Goal: Use online tool/utility

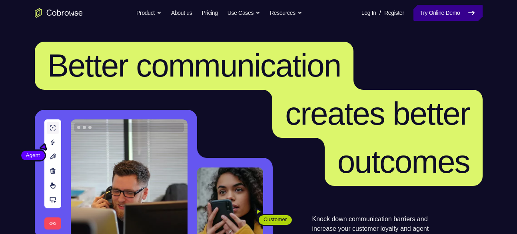
click at [428, 14] on link "Try Online Demo" at bounding box center [448, 13] width 69 height 16
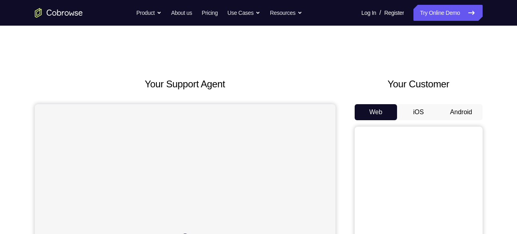
click at [455, 112] on button "Android" at bounding box center [461, 112] width 43 height 16
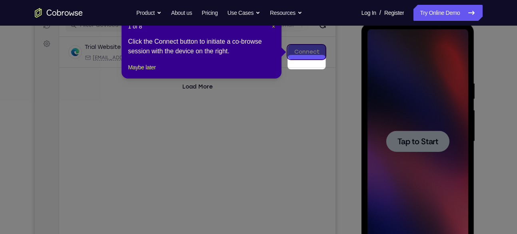
scroll to position [99, 0]
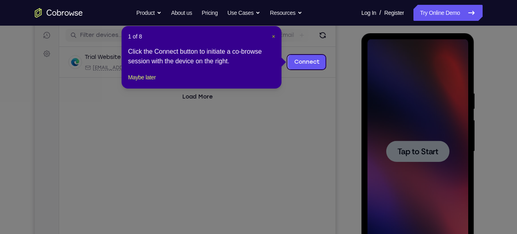
click at [272, 33] on span "×" at bounding box center [273, 36] width 3 height 6
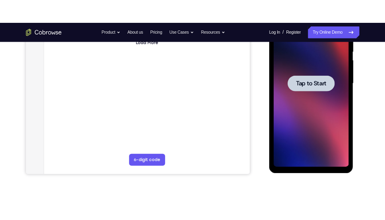
scroll to position [167, 0]
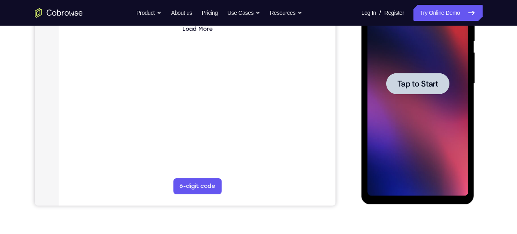
click at [428, 80] on span "Tap to Start" at bounding box center [418, 84] width 41 height 8
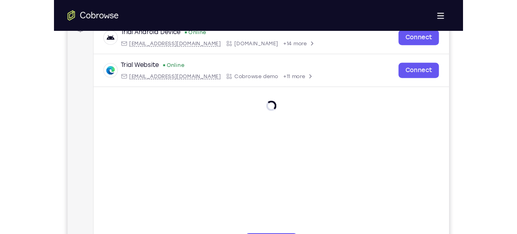
scroll to position [126, 0]
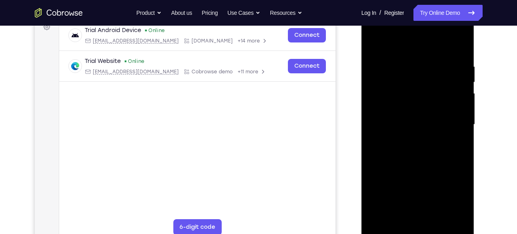
click at [419, 230] on div at bounding box center [418, 124] width 101 height 224
click at [450, 196] on div at bounding box center [418, 124] width 101 height 224
click at [403, 42] on div at bounding box center [418, 124] width 101 height 224
click at [462, 30] on div at bounding box center [418, 124] width 101 height 224
click at [426, 68] on div at bounding box center [418, 124] width 101 height 224
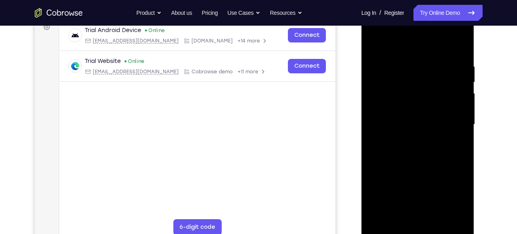
click at [398, 31] on div at bounding box center [418, 124] width 101 height 224
click at [405, 45] on div at bounding box center [418, 124] width 101 height 224
click at [382, 97] on div at bounding box center [418, 124] width 101 height 224
click at [388, 117] on div at bounding box center [418, 124] width 101 height 224
click at [388, 107] on div at bounding box center [418, 124] width 101 height 224
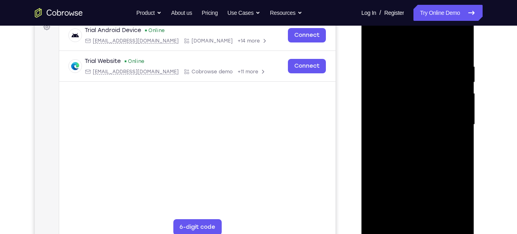
click at [402, 122] on div at bounding box center [418, 124] width 101 height 224
click at [417, 152] on div at bounding box center [418, 124] width 101 height 224
click at [388, 123] on div at bounding box center [418, 124] width 101 height 224
click at [457, 216] on div at bounding box center [418, 124] width 101 height 224
click at [389, 229] on div at bounding box center [418, 124] width 101 height 224
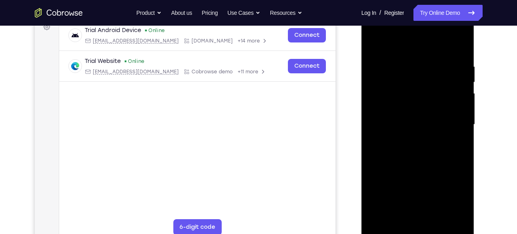
click at [413, 153] on div at bounding box center [418, 124] width 101 height 224
click at [387, 226] on div at bounding box center [418, 124] width 101 height 224
click at [421, 157] on div at bounding box center [418, 124] width 101 height 224
click at [438, 217] on div at bounding box center [418, 124] width 101 height 224
click at [422, 166] on div at bounding box center [418, 124] width 101 height 224
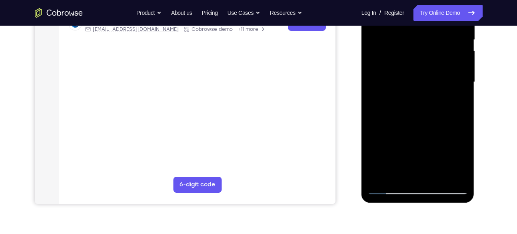
scroll to position [169, 0]
click at [414, 149] on div at bounding box center [418, 82] width 101 height 224
click at [411, 133] on div at bounding box center [418, 82] width 101 height 224
click at [416, 114] on div at bounding box center [418, 82] width 101 height 224
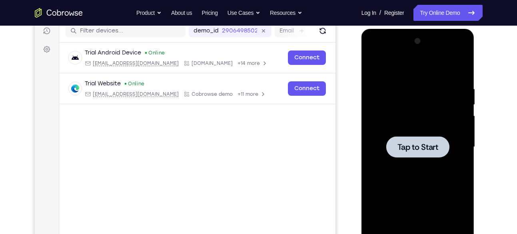
scroll to position [106, 0]
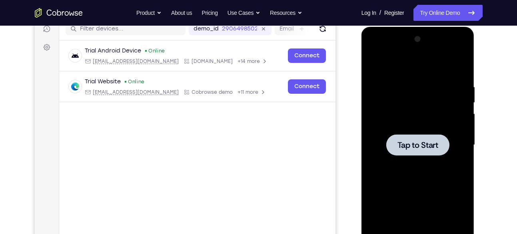
click at [407, 144] on span "Tap to Start" at bounding box center [418, 145] width 41 height 8
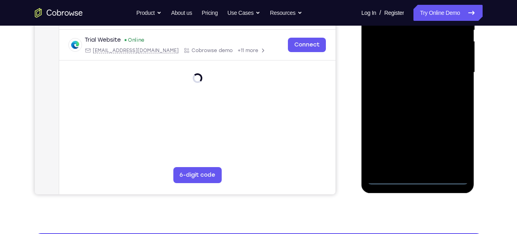
scroll to position [178, 0]
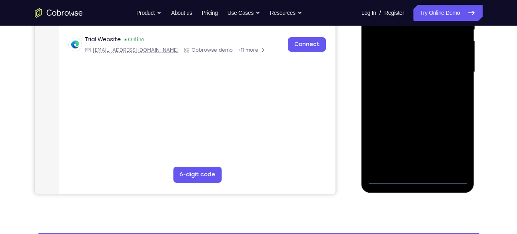
click at [419, 177] on div at bounding box center [418, 72] width 101 height 224
click at [453, 144] on div at bounding box center [418, 72] width 101 height 224
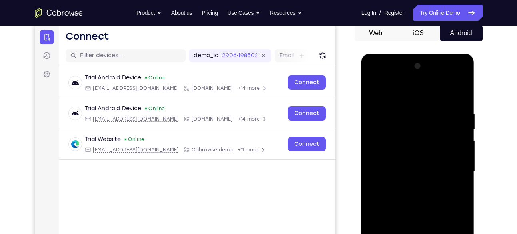
scroll to position [78, 0]
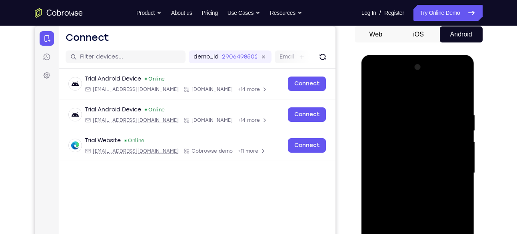
click at [461, 80] on div at bounding box center [418, 173] width 101 height 224
click at [435, 90] on div at bounding box center [418, 173] width 101 height 224
click at [405, 79] on div at bounding box center [418, 173] width 101 height 224
click at [397, 106] on div at bounding box center [418, 173] width 101 height 224
click at [379, 143] on div at bounding box center [418, 173] width 101 height 224
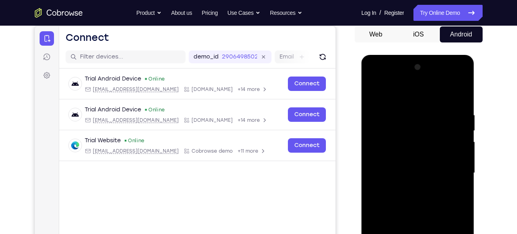
click at [390, 166] on div at bounding box center [418, 173] width 101 height 224
click at [390, 139] on div at bounding box center [418, 173] width 101 height 224
click at [389, 140] on div at bounding box center [418, 173] width 101 height 224
click at [384, 157] on div at bounding box center [418, 173] width 101 height 224
click at [415, 174] on div at bounding box center [418, 173] width 101 height 224
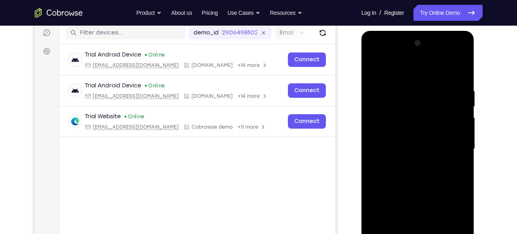
scroll to position [117, 0]
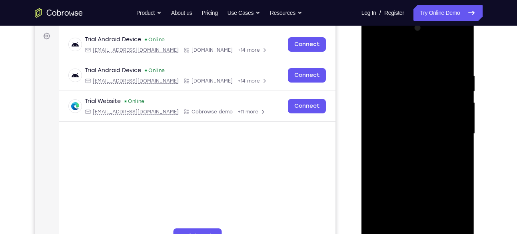
click at [424, 166] on div at bounding box center [418, 134] width 101 height 224
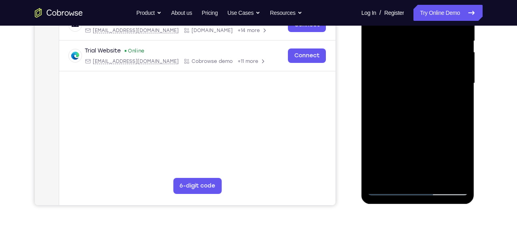
scroll to position [167, 0]
click at [437, 174] on div at bounding box center [418, 84] width 101 height 224
click at [417, 123] on div at bounding box center [418, 84] width 101 height 224
click at [402, 98] on div at bounding box center [418, 84] width 101 height 224
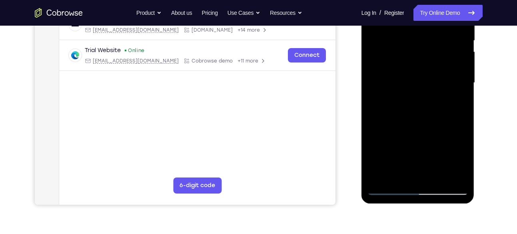
scroll to position [167, 0]
click at [389, 189] on div at bounding box center [418, 83] width 101 height 224
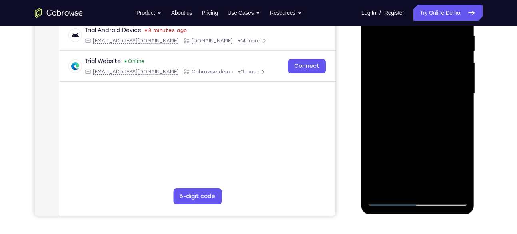
scroll to position [157, 0]
click at [402, 126] on div at bounding box center [418, 93] width 101 height 224
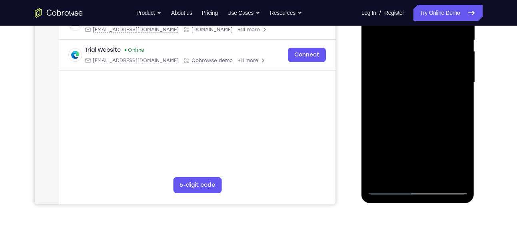
scroll to position [167, 0]
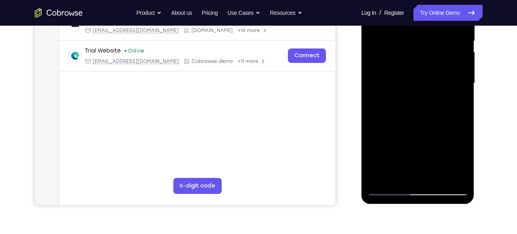
click at [389, 189] on div at bounding box center [418, 83] width 101 height 224
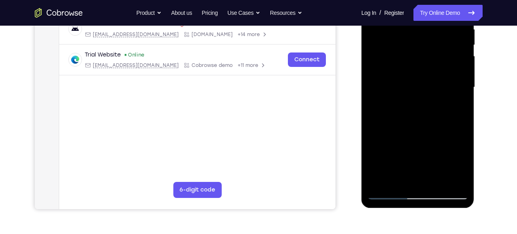
scroll to position [158, 0]
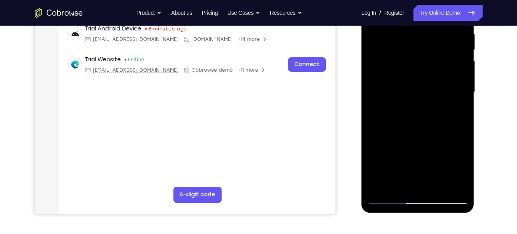
click at [438, 123] on div at bounding box center [418, 92] width 101 height 224
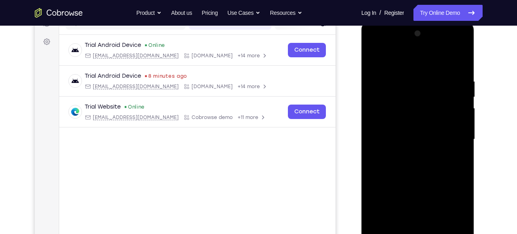
scroll to position [110, 0]
click at [377, 60] on div at bounding box center [418, 140] width 101 height 224
click at [410, 75] on div at bounding box center [418, 140] width 101 height 224
click at [400, 77] on div at bounding box center [418, 140] width 101 height 224
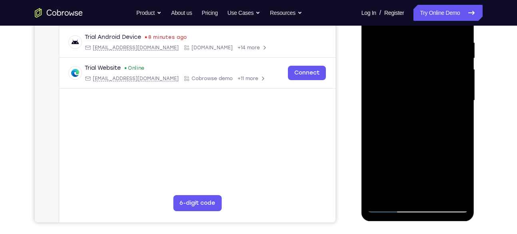
scroll to position [150, 0]
click at [398, 78] on div at bounding box center [418, 101] width 101 height 224
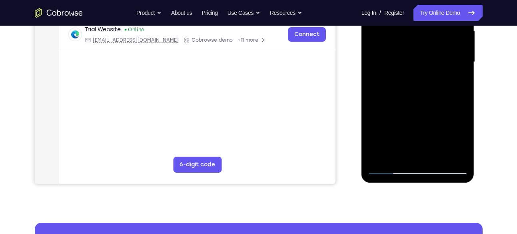
scroll to position [196, 0]
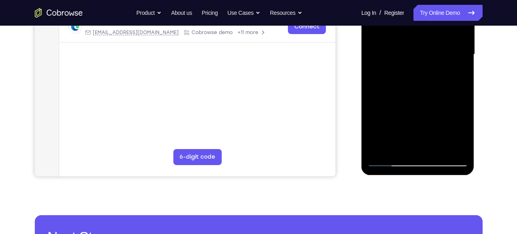
click at [387, 159] on div at bounding box center [418, 54] width 101 height 224
click at [389, 160] on div at bounding box center [418, 54] width 101 height 224
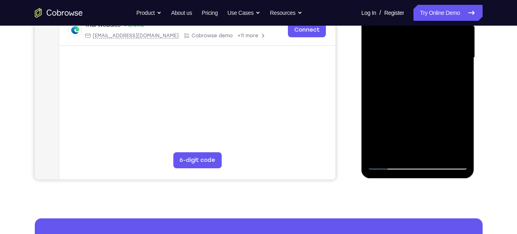
scroll to position [193, 0]
click at [390, 162] on div at bounding box center [418, 57] width 101 height 224
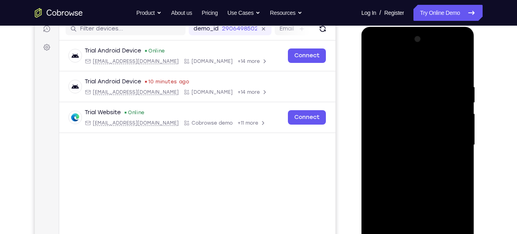
scroll to position [106, 0]
click at [432, 84] on div at bounding box center [418, 144] width 101 height 224
click at [459, 67] on div at bounding box center [418, 144] width 101 height 224
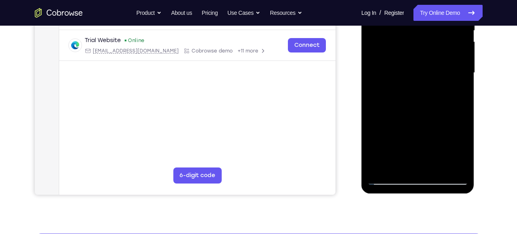
scroll to position [178, 0]
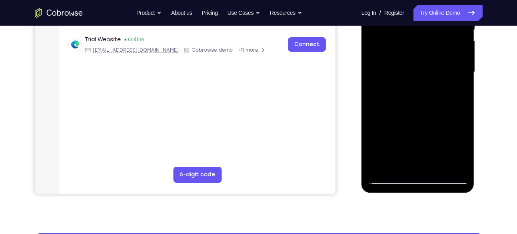
click at [437, 166] on div at bounding box center [418, 72] width 101 height 224
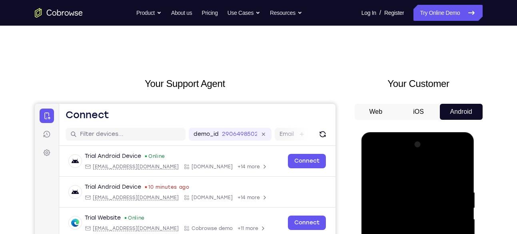
scroll to position [0, 0]
